Goal: Transaction & Acquisition: Download file/media

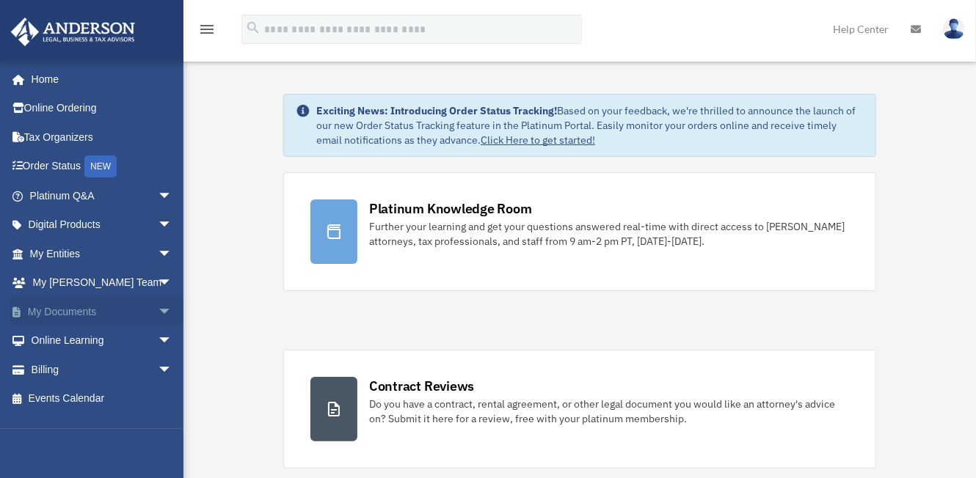
click at [62, 314] on link "My Documents arrow_drop_down" at bounding box center [102, 311] width 184 height 29
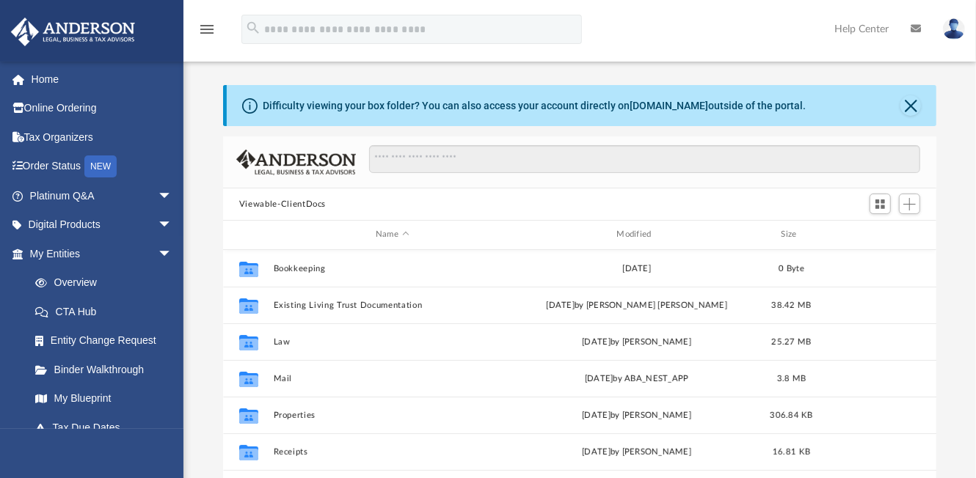
scroll to position [322, 702]
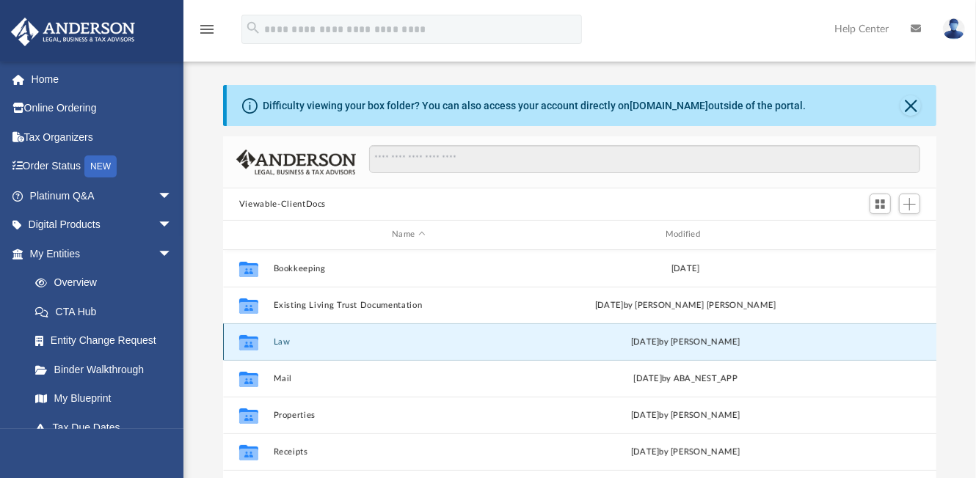
click at [282, 340] on button "Law" at bounding box center [409, 342] width 271 height 10
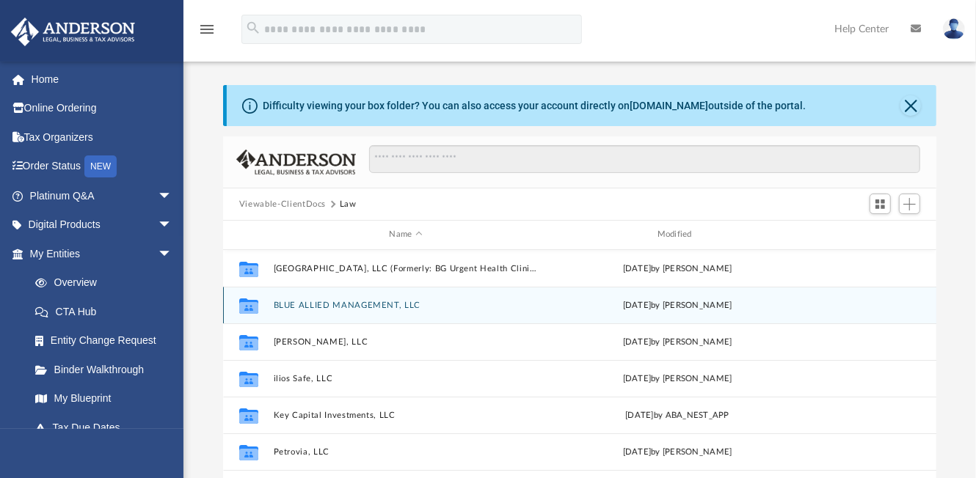
click at [329, 304] on button "BLUE ALLIED MANAGEMENT, LLC" at bounding box center [406, 306] width 265 height 10
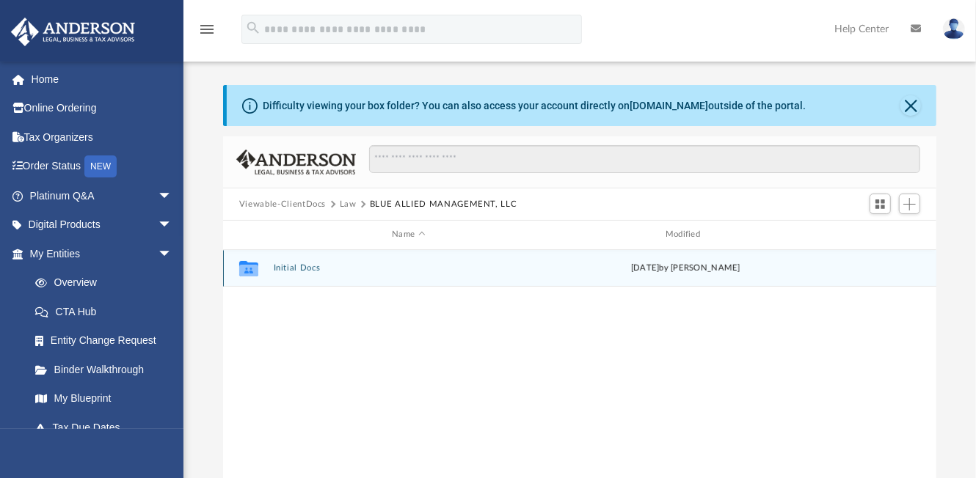
click at [301, 268] on button "Initial Docs" at bounding box center [409, 268] width 271 height 10
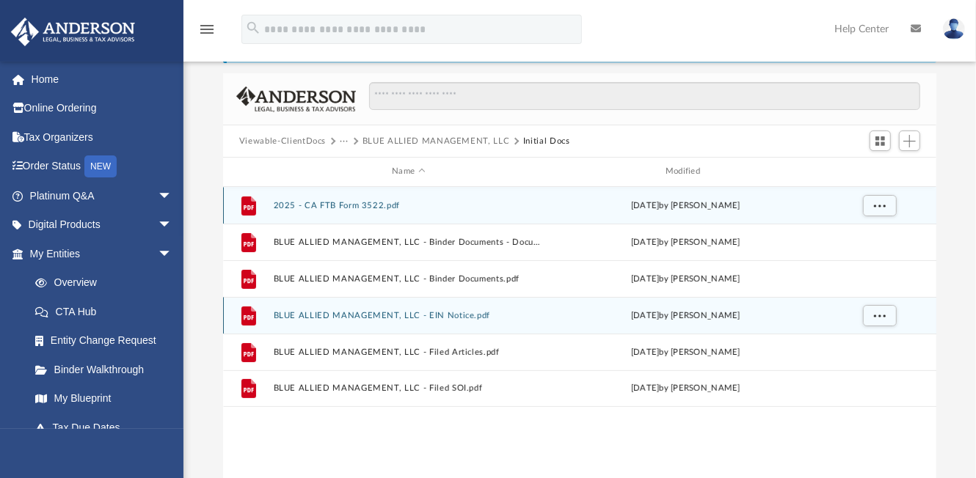
scroll to position [73, 0]
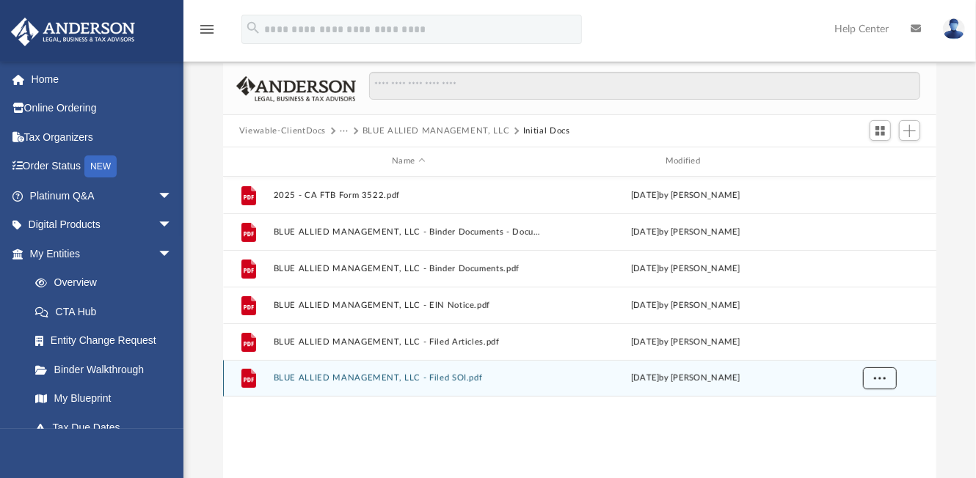
click at [875, 379] on span "More options" at bounding box center [880, 378] width 12 height 8
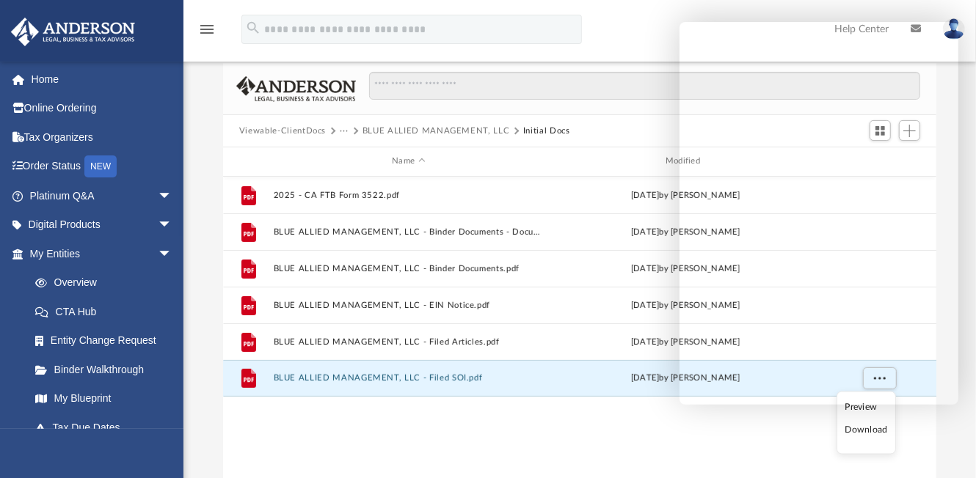
click at [723, 452] on div "File 2025 - CA FTB Form 3522.pdf [DATE] by [PERSON_NAME] File BLUE ALLIED MANAG…" at bounding box center [579, 329] width 713 height 304
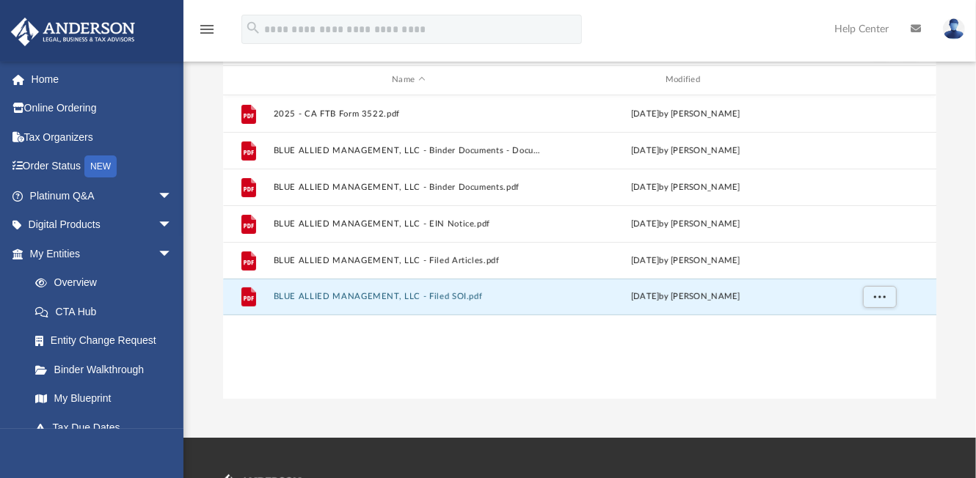
scroll to position [220, 0]
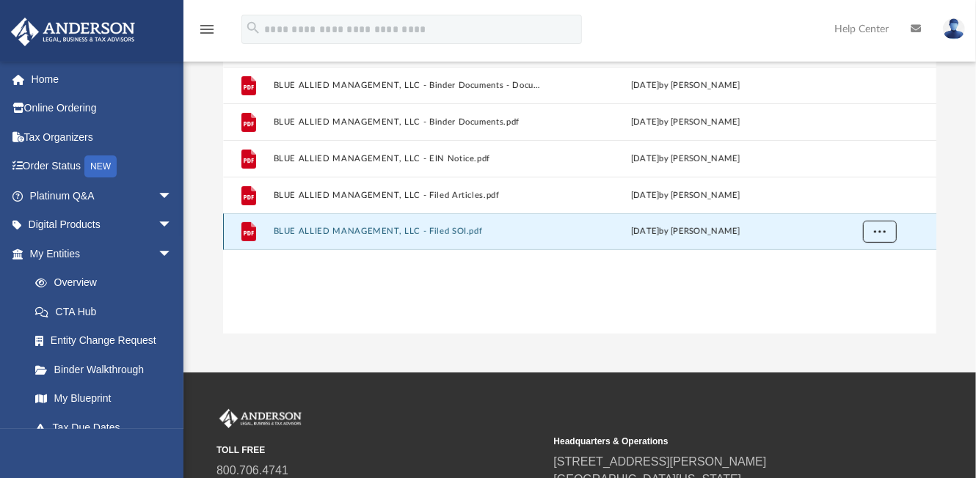
click at [877, 234] on span "More options" at bounding box center [880, 231] width 12 height 8
click at [863, 288] on li "Download" at bounding box center [866, 284] width 43 height 15
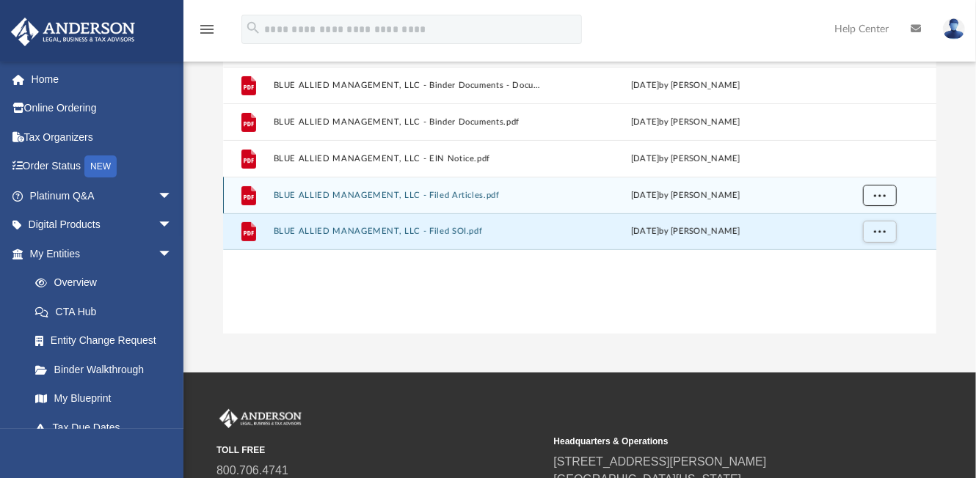
click at [886, 200] on button "More options" at bounding box center [880, 195] width 34 height 22
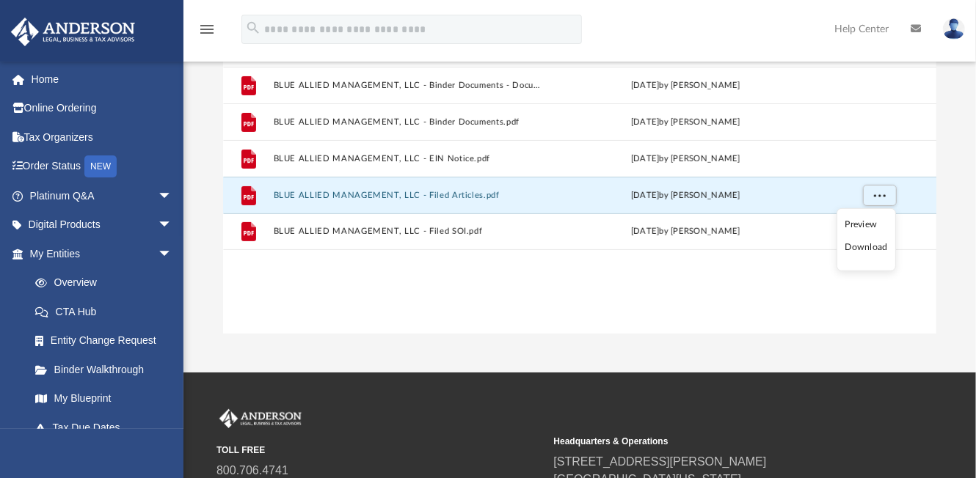
click at [869, 247] on li "Download" at bounding box center [866, 247] width 43 height 15
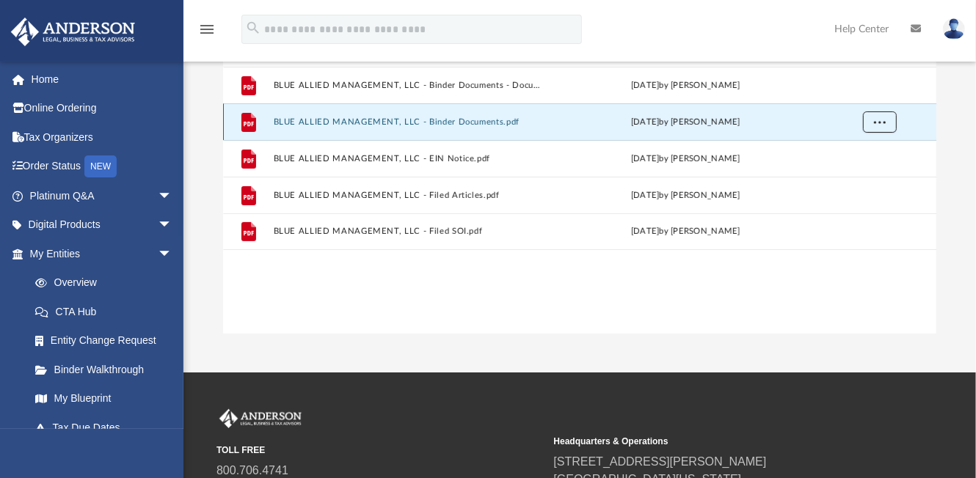
click at [882, 123] on span "More options" at bounding box center [880, 121] width 12 height 8
click at [881, 170] on li "Download" at bounding box center [866, 174] width 43 height 15
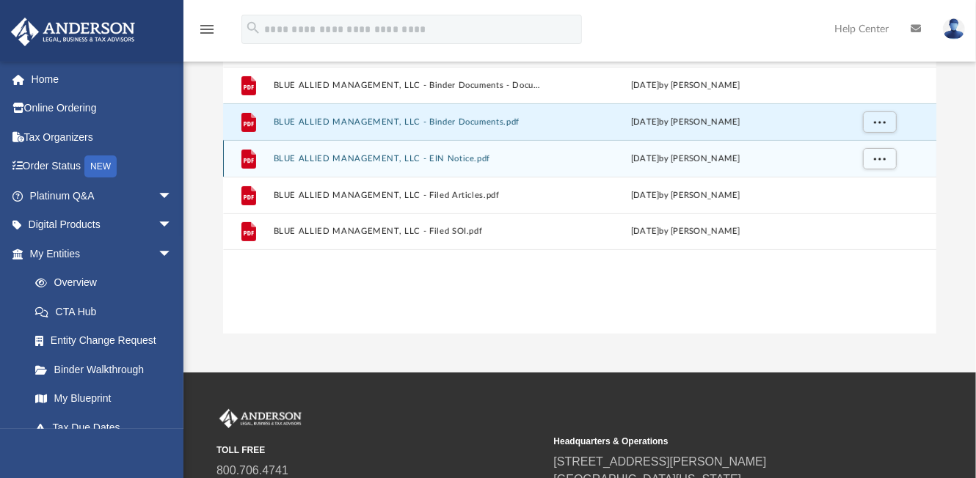
click at [565, 146] on div "File BLUE ALLIED MANAGEMENT, LLC - EIN Notice.pdf [DATE] by [PERSON_NAME]" at bounding box center [579, 158] width 713 height 37
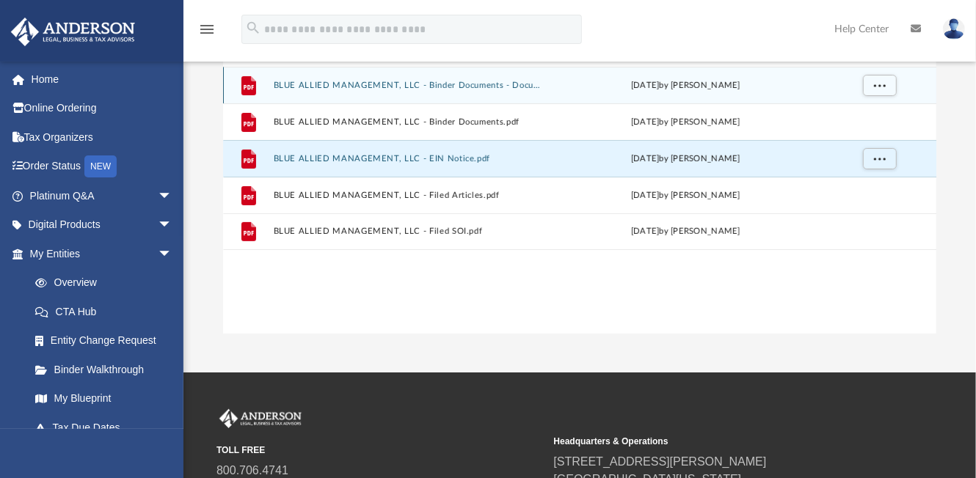
click at [585, 88] on div "[DATE] by [PERSON_NAME]" at bounding box center [685, 84] width 271 height 13
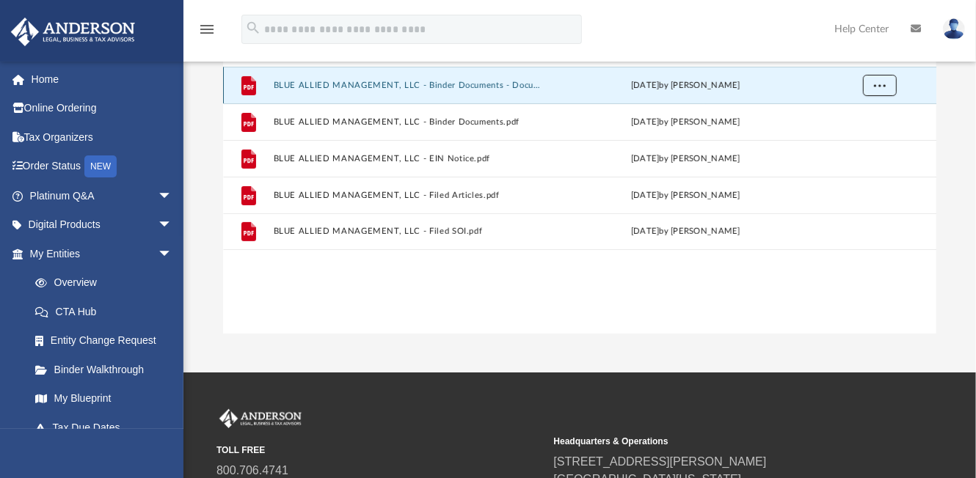
click at [879, 87] on span "More options" at bounding box center [880, 85] width 12 height 8
click at [877, 143] on li "Download" at bounding box center [866, 137] width 43 height 15
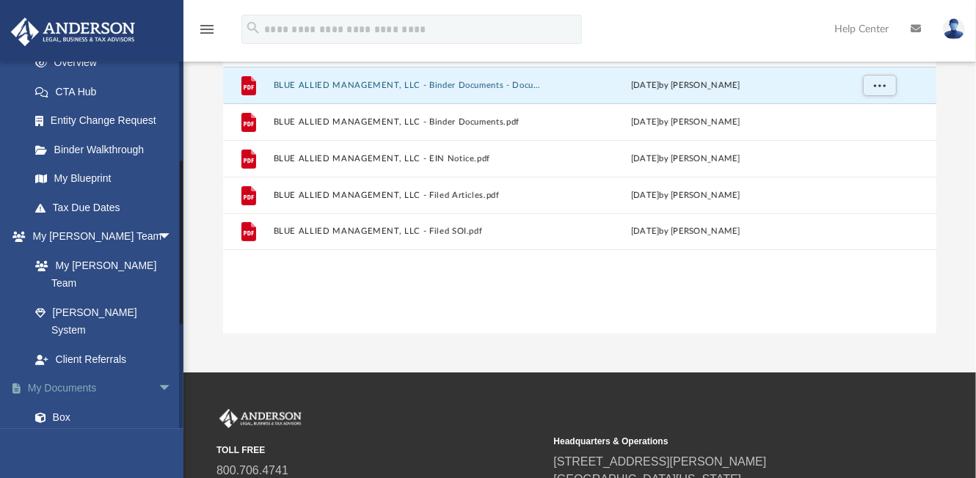
click at [78, 374] on link "My Documents arrow_drop_down" at bounding box center [102, 388] width 184 height 29
click at [76, 374] on link "My Documents arrow_drop_down" at bounding box center [102, 388] width 184 height 29
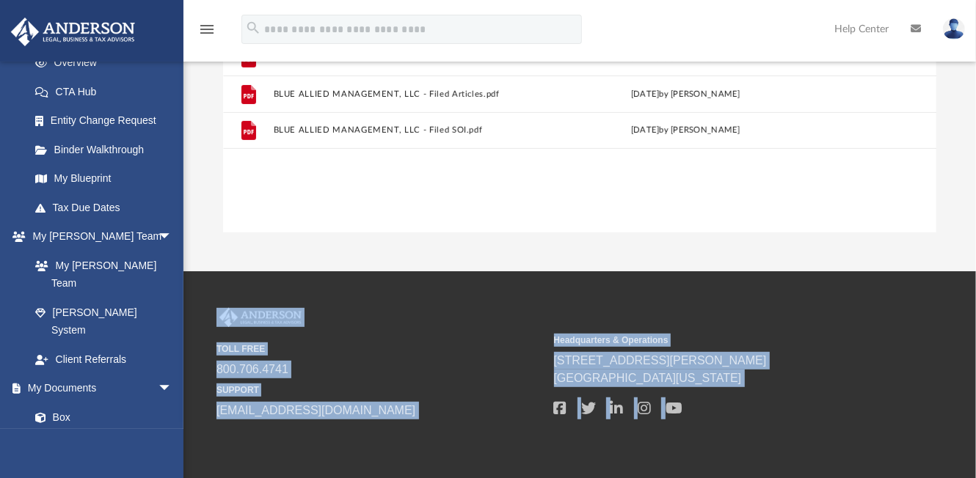
scroll to position [376, 0]
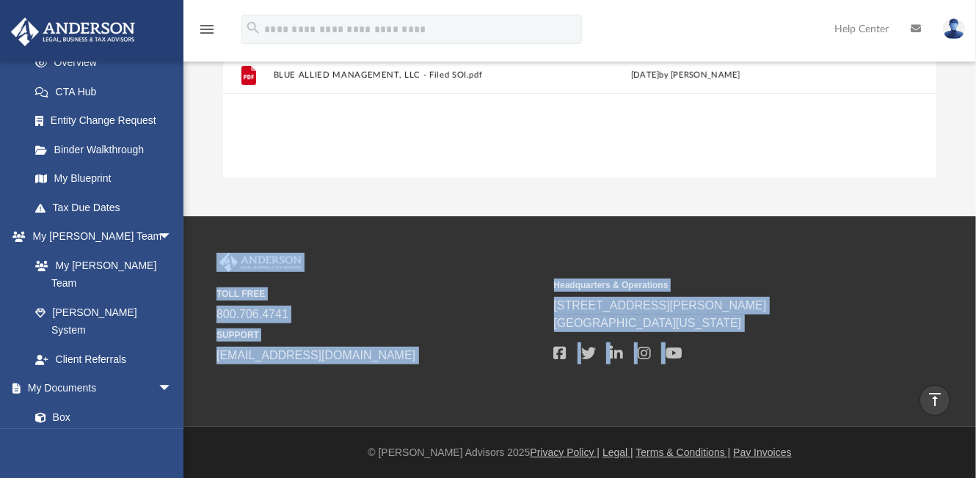
drag, startPoint x: 208, startPoint y: 413, endPoint x: 192, endPoint y: 498, distance: 86.6
click at [192, 478] on html "X Get a chance to win 6 months of Platinum for free just by filling out this su…" at bounding box center [488, 51] width 976 height 855
